Goal: Entertainment & Leisure: Consume media (video, audio)

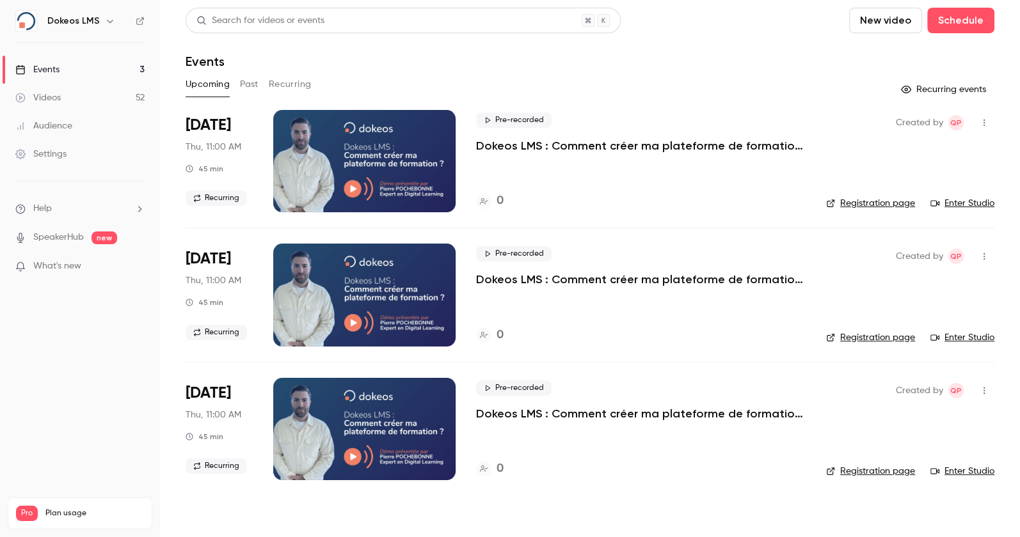
click at [115, 103] on link "Videos 52" at bounding box center [80, 98] width 160 height 28
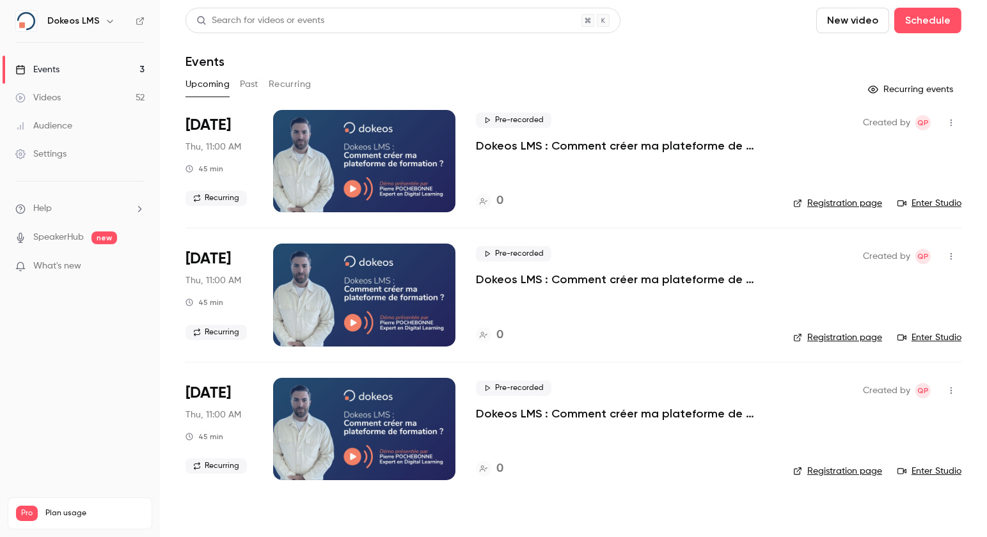
click at [92, 97] on link "Videos 52" at bounding box center [80, 98] width 160 height 28
